Goal: Information Seeking & Learning: Learn about a topic

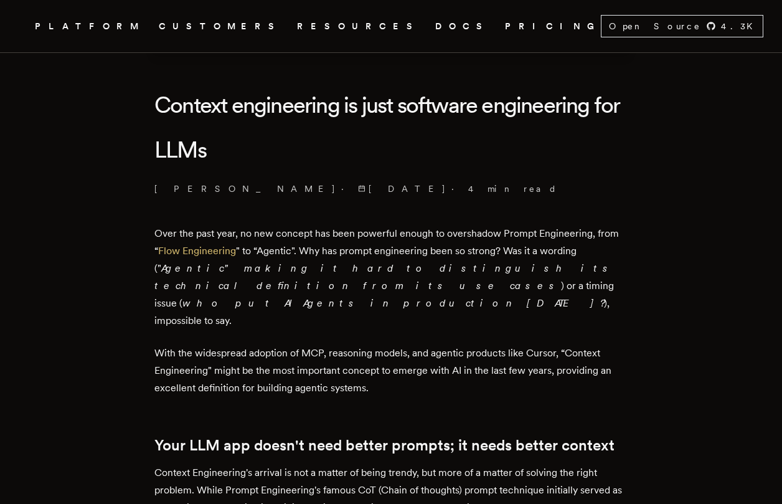
scroll to position [289, 0]
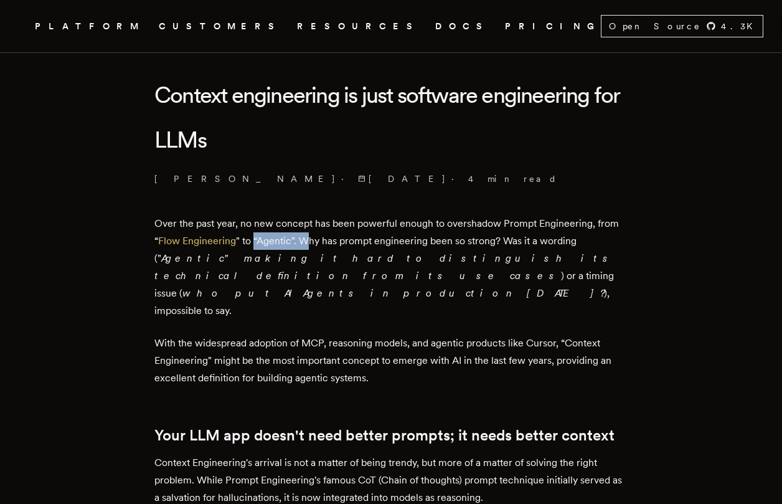
drag, startPoint x: 259, startPoint y: 239, endPoint x: 315, endPoint y: 240, distance: 55.4
click at [315, 240] on p "Over the past year, no new concept has been powerful enough to overshadow Promp…" at bounding box center [390, 267] width 473 height 105
drag, startPoint x: 331, startPoint y: 224, endPoint x: 455, endPoint y: 219, distance: 124.7
click at [455, 219] on p "Over the past year, no new concept has been powerful enough to overshadow Promp…" at bounding box center [390, 267] width 473 height 105
click at [492, 225] on p "Over the past year, no new concept has been powerful enough to overshadow Promp…" at bounding box center [390, 267] width 473 height 105
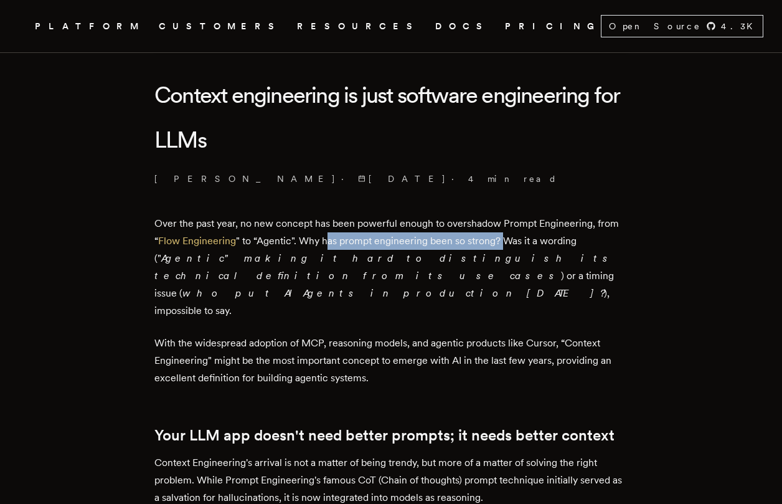
drag, startPoint x: 330, startPoint y: 236, endPoint x: 508, endPoint y: 243, distance: 177.7
click at [508, 243] on p "Over the past year, no new concept has been powerful enough to overshadow Promp…" at bounding box center [390, 267] width 473 height 105
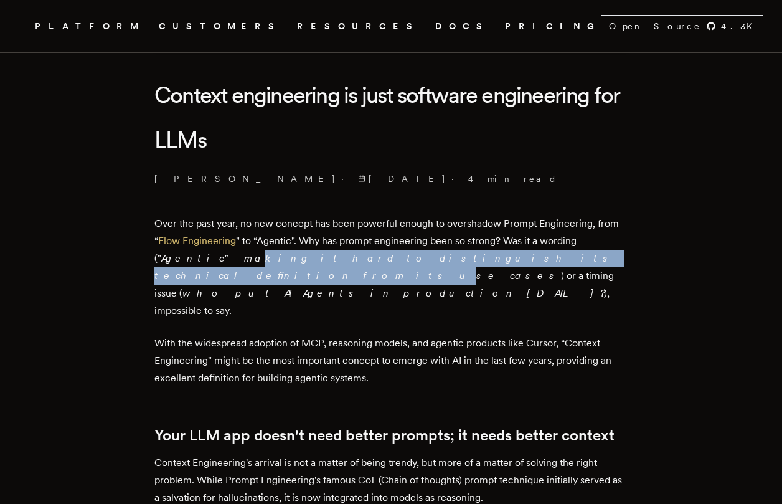
drag, startPoint x: 221, startPoint y: 259, endPoint x: 469, endPoint y: 261, distance: 247.9
click at [469, 261] on em "Agentic" making it hard to distinguish its technical definition from its use ca…" at bounding box center [384, 266] width 460 height 29
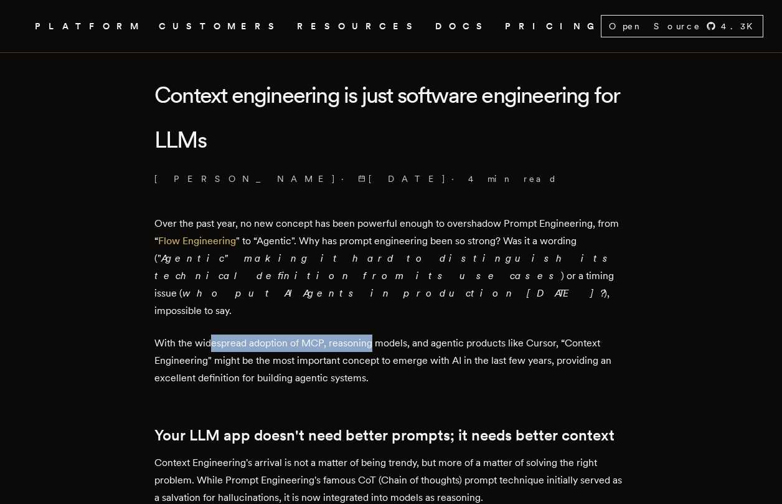
drag, startPoint x: 219, startPoint y: 308, endPoint x: 377, endPoint y: 312, distance: 158.9
click at [377, 334] on p "With the widespread adoption of MCP, reasoning models, and agentic products lik…" at bounding box center [390, 360] width 473 height 52
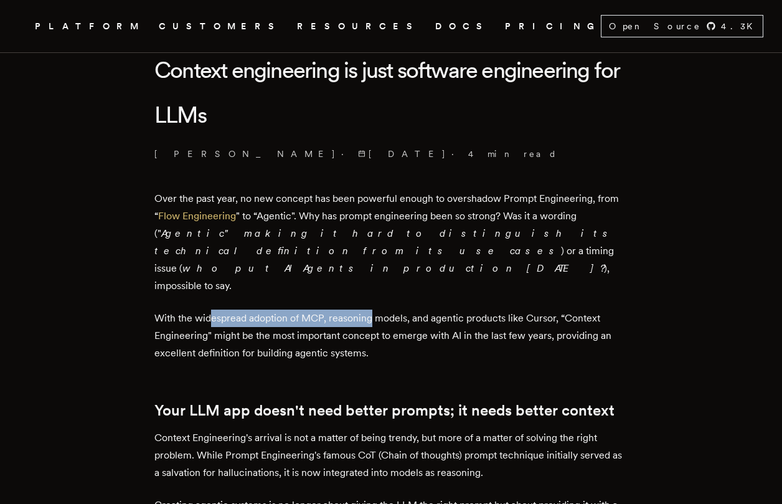
scroll to position [320, 0]
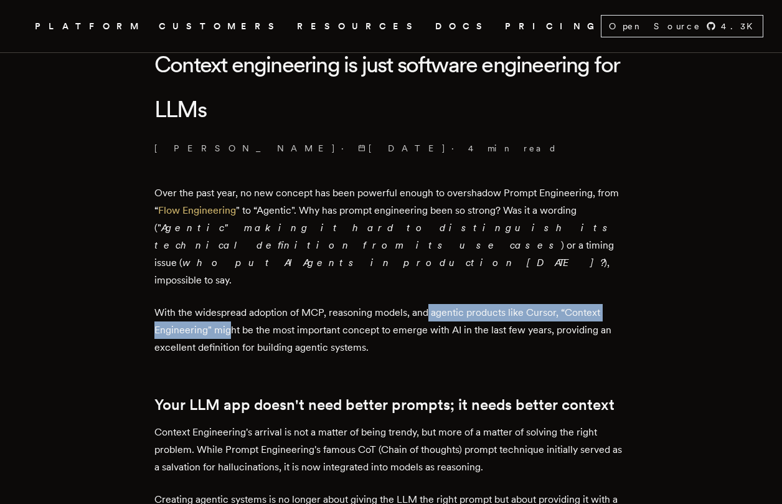
drag, startPoint x: 431, startPoint y: 278, endPoint x: 233, endPoint y: 293, distance: 198.6
click at [233, 304] on p "With the widespread adoption of MCP, reasoning models, and agentic products lik…" at bounding box center [390, 330] width 473 height 52
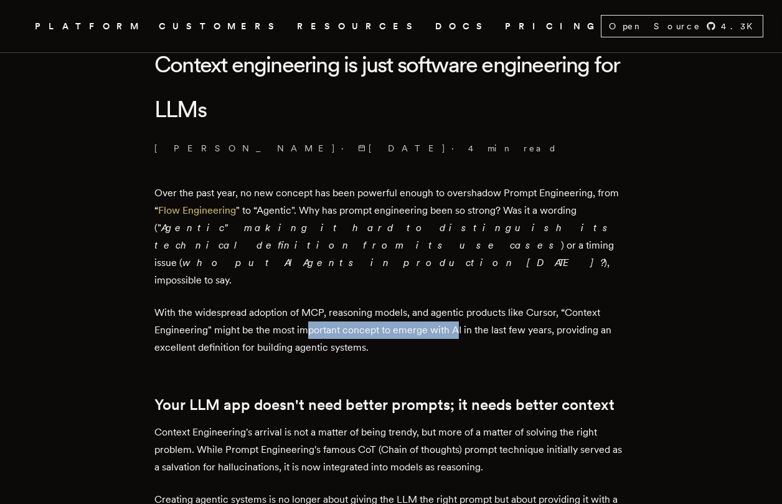
drag, startPoint x: 310, startPoint y: 294, endPoint x: 461, endPoint y: 298, distance: 151.4
click at [461, 304] on p "With the widespread adoption of MCP, reasoning models, and agentic products lik…" at bounding box center [390, 330] width 473 height 52
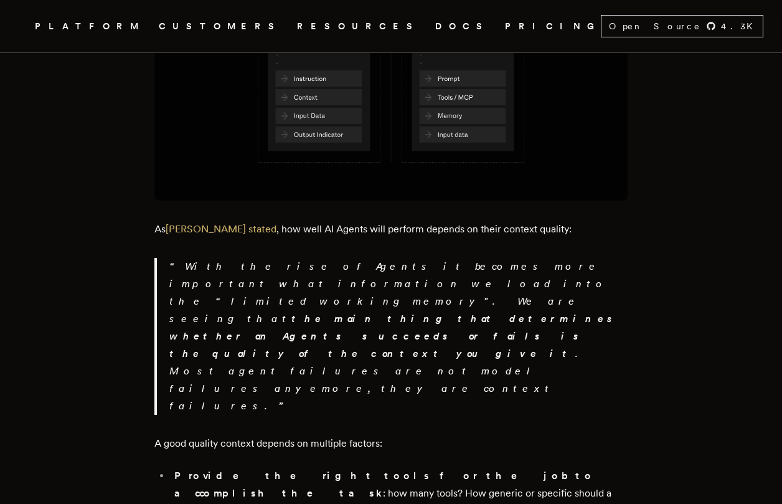
scroll to position [918, 0]
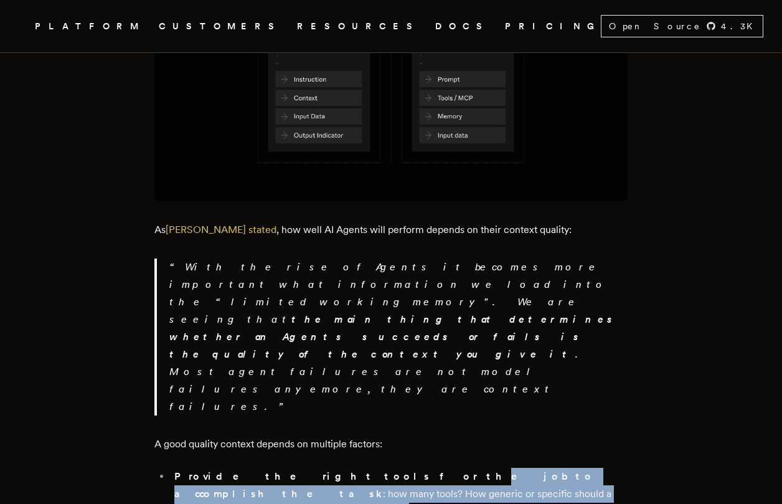
drag, startPoint x: 309, startPoint y: 349, endPoint x: 455, endPoint y: 363, distance: 146.5
click at [454, 468] on li "Provide the right tools for the job to accomplish the task : how many tools? Ho…" at bounding box center [399, 494] width 457 height 52
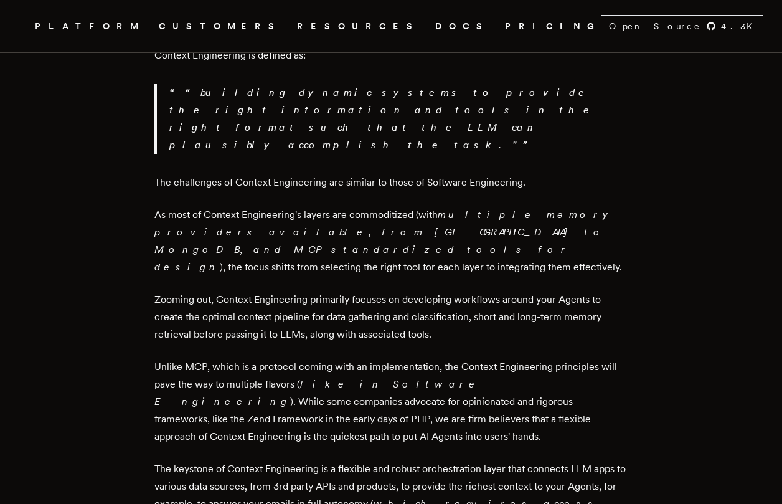
scroll to position [1712, 0]
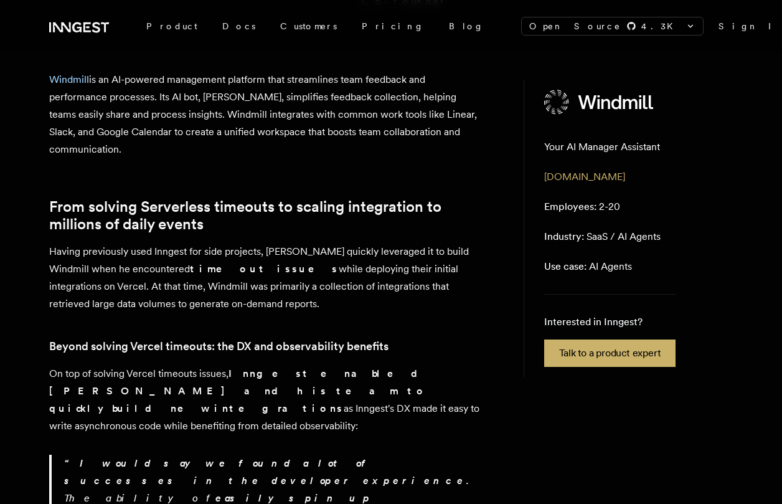
scroll to position [303, 0]
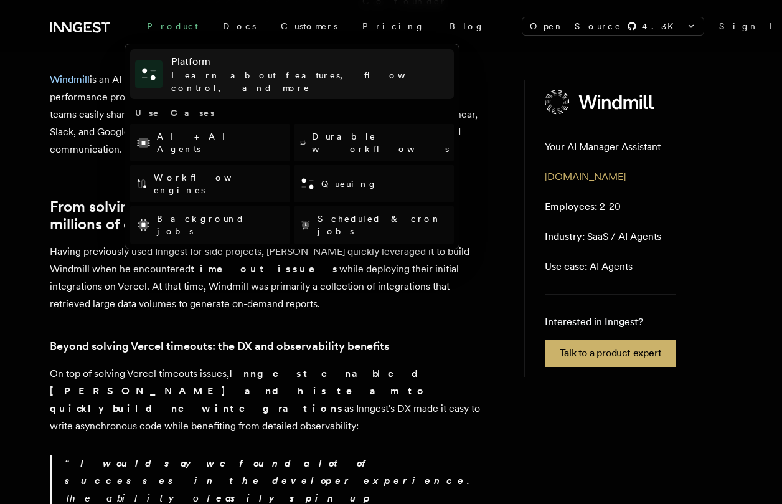
click at [177, 65] on h4 "Platform" at bounding box center [310, 61] width 278 height 15
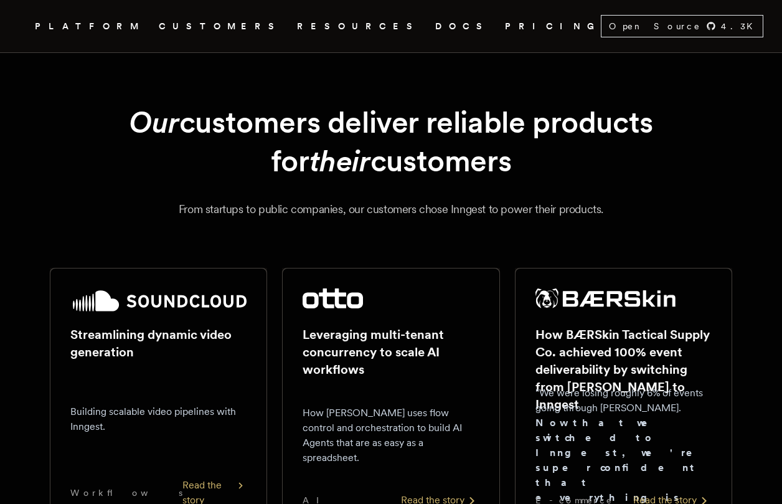
click at [505, 27] on link "PRICING" at bounding box center [553, 27] width 96 height 16
